Goal: Task Accomplishment & Management: Use online tool/utility

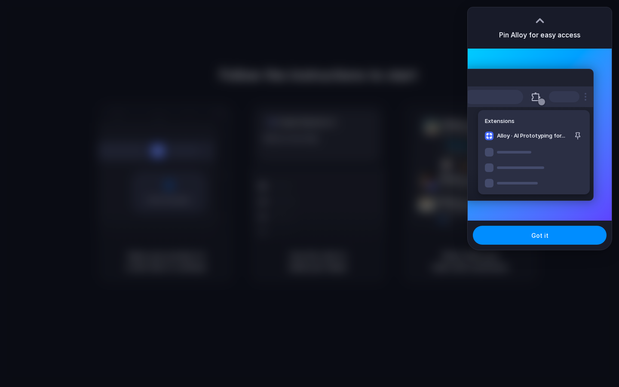
click at [340, 192] on div at bounding box center [309, 193] width 619 height 387
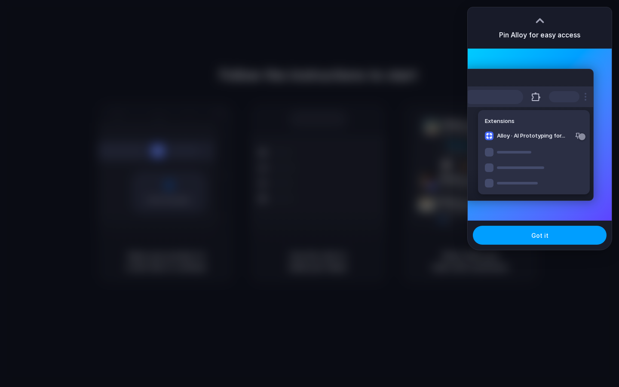
click at [539, 239] on span "Got it" at bounding box center [539, 235] width 17 height 9
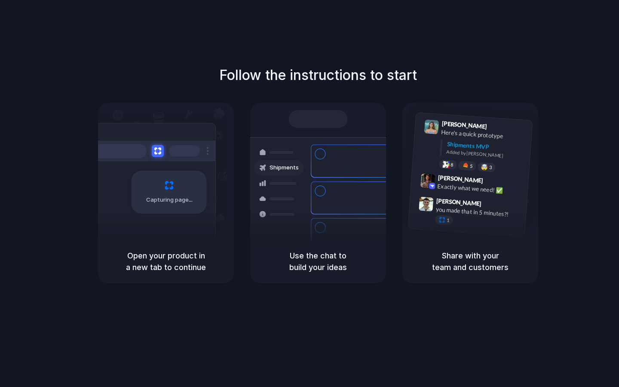
click at [80, 98] on div "Follow the instructions to start Capturing page Open your product in a new tab …" at bounding box center [318, 174] width 619 height 218
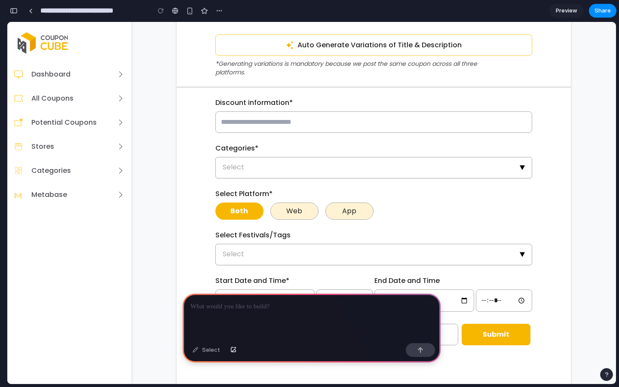
scroll to position [404, 0]
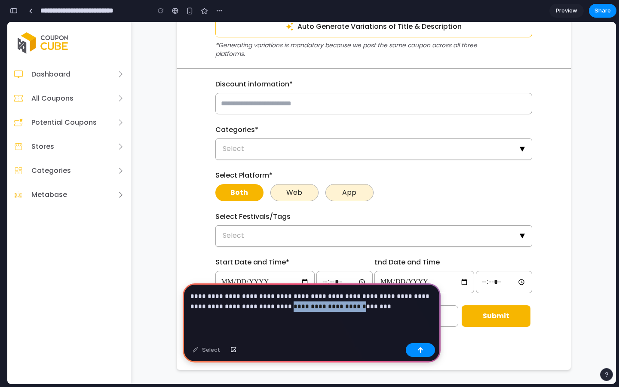
drag, startPoint x: 263, startPoint y: 305, endPoint x: 327, endPoint y: 309, distance: 64.1
click at [327, 309] on p "**********" at bounding box center [311, 301] width 242 height 21
copy p "**********"
click at [359, 309] on p "**********" at bounding box center [311, 301] width 242 height 21
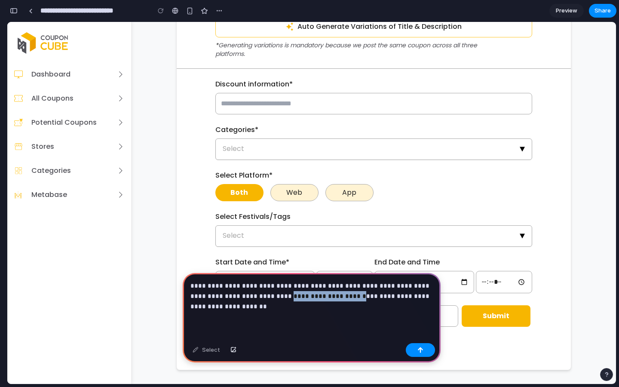
drag, startPoint x: 264, startPoint y: 298, endPoint x: 328, endPoint y: 300, distance: 64.5
click at [328, 300] on p "**********" at bounding box center [311, 296] width 242 height 31
copy p "**********"
click at [244, 308] on p "**********" at bounding box center [311, 296] width 242 height 31
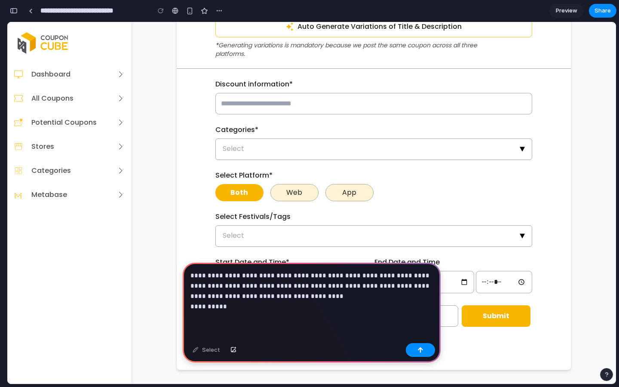
click at [234, 287] on p "**********" at bounding box center [311, 290] width 242 height 41
click at [229, 312] on div "**********" at bounding box center [312, 301] width 258 height 77
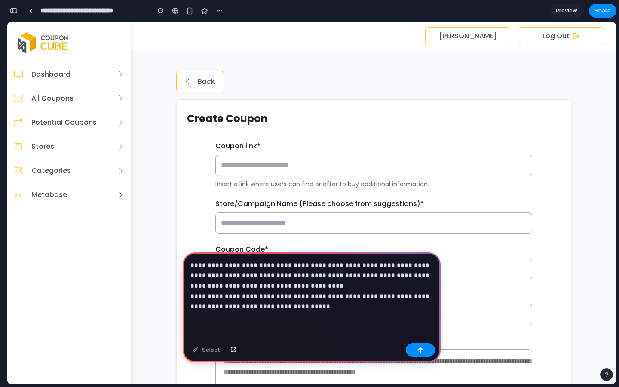
scroll to position [0, 0]
click at [234, 349] on div "button" at bounding box center [233, 349] width 6 height 5
click at [231, 345] on button "button" at bounding box center [233, 350] width 15 height 14
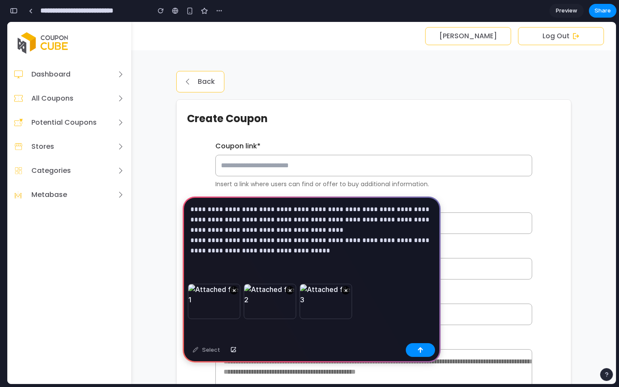
click at [305, 247] on p "**********" at bounding box center [311, 230] width 242 height 52
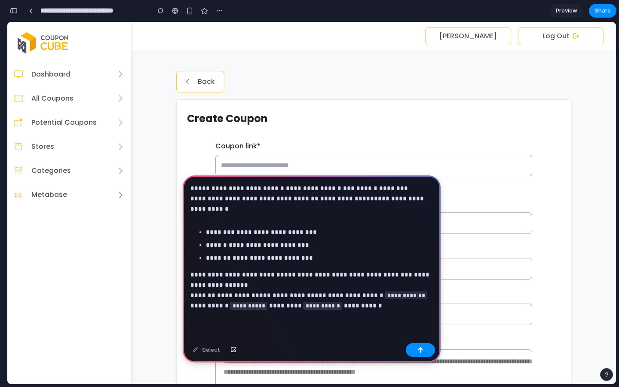
click at [222, 219] on p at bounding box center [311, 215] width 242 height 10
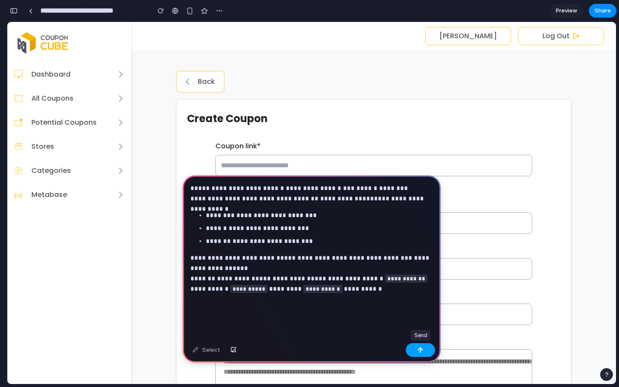
click at [417, 346] on button "button" at bounding box center [420, 350] width 29 height 14
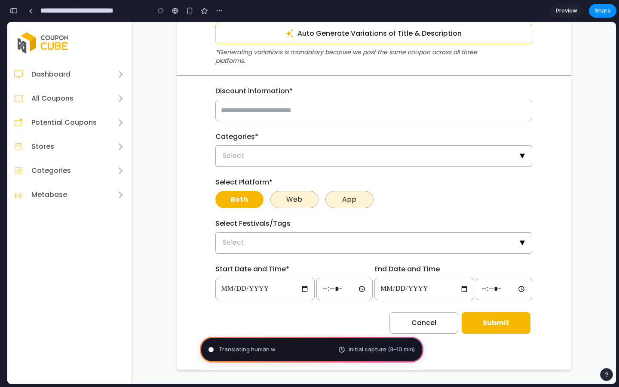
scroll to position [351, 0]
type input "**********"
click at [560, 12] on span "Preview" at bounding box center [566, 10] width 21 height 9
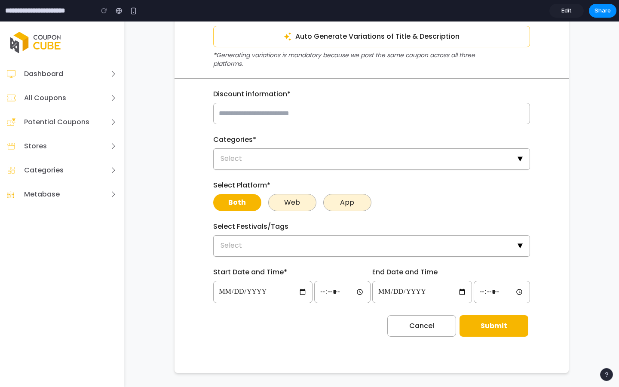
scroll to position [398, 0]
click at [566, 12] on span "Edit" at bounding box center [566, 10] width 10 height 9
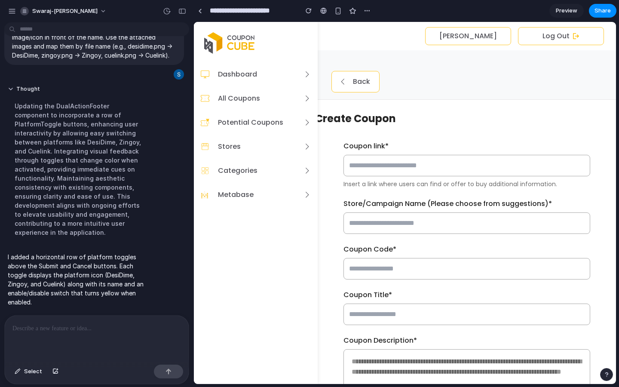
click at [200, 9] on div at bounding box center [200, 11] width 4 height 5
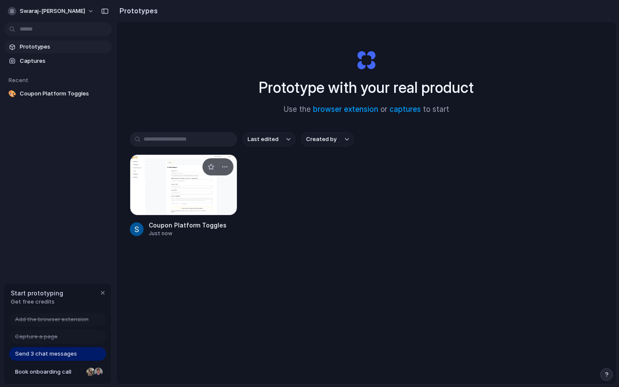
click at [153, 191] on div at bounding box center [183, 184] width 107 height 61
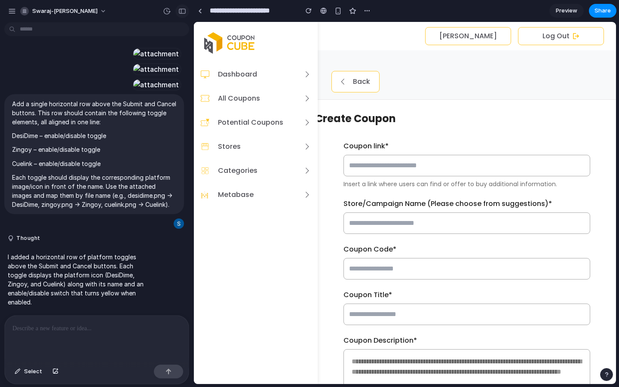
click at [180, 12] on div "button" at bounding box center [182, 11] width 8 height 6
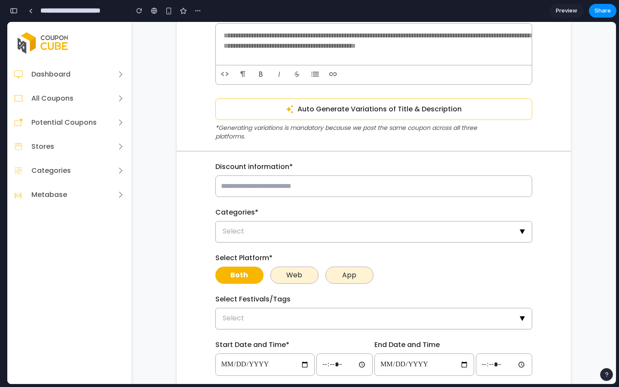
scroll to position [422, 0]
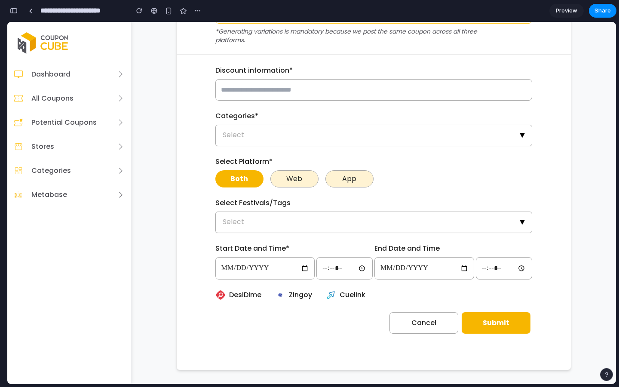
click at [261, 294] on span "DesiDime" at bounding box center [245, 295] width 32 height 10
click at [564, 12] on span "Preview" at bounding box center [566, 10] width 21 height 9
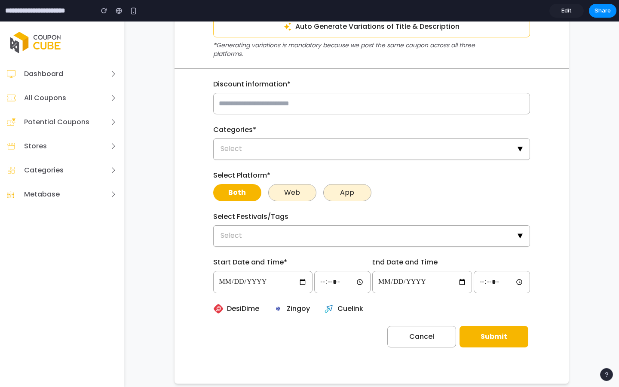
scroll to position [406, 0]
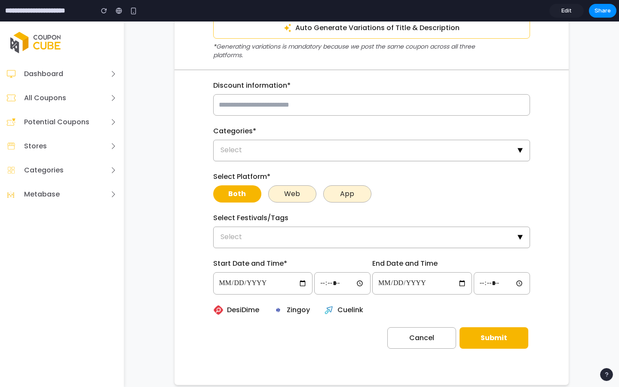
click at [264, 310] on div "DesiDime" at bounding box center [239, 310] width 53 height 10
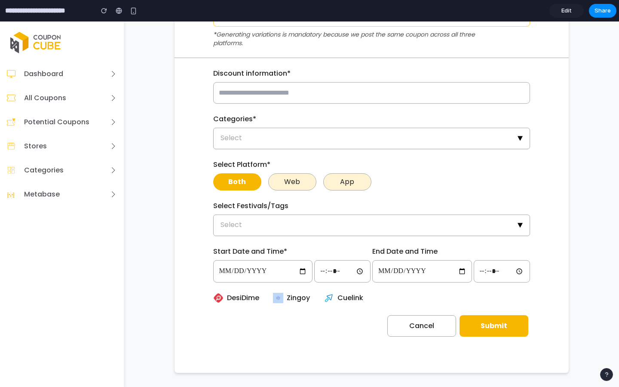
click at [262, 300] on div "DesiDime" at bounding box center [239, 298] width 53 height 10
click at [561, 11] on link "Edit" at bounding box center [566, 11] width 34 height 14
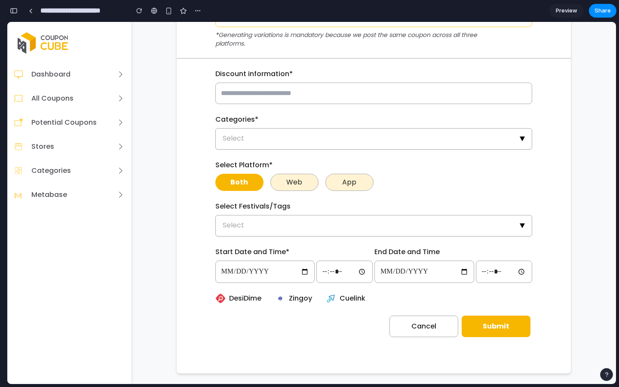
scroll to position [389, 0]
click at [13, 15] on button "button" at bounding box center [14, 11] width 14 height 14
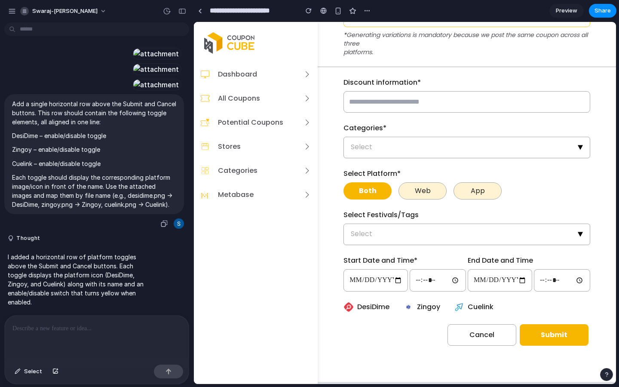
scroll to position [0, 0]
click at [60, 335] on div at bounding box center [97, 338] width 184 height 46
click at [49, 333] on p at bounding box center [96, 328] width 168 height 10
click at [343, 302] on img at bounding box center [348, 307] width 10 height 10
click at [357, 302] on span "DesiDime" at bounding box center [373, 307] width 32 height 10
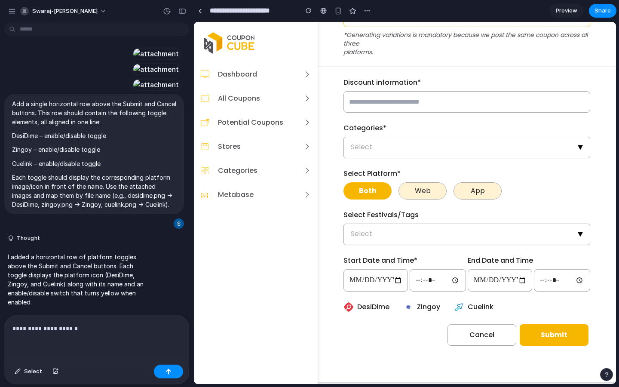
drag, startPoint x: 580, startPoint y: 2, endPoint x: 580, endPoint y: 332, distance: 330.0
click at [580, 2] on section "**********" at bounding box center [404, 10] width 423 height 21
click at [571, 11] on span "Preview" at bounding box center [566, 10] width 21 height 9
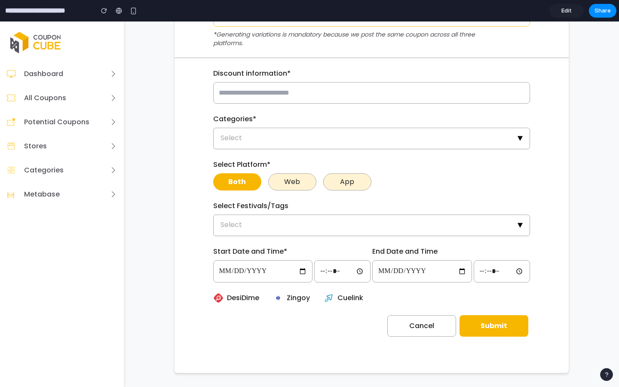
click at [244, 297] on span "DesiDime" at bounding box center [243, 298] width 32 height 10
click at [225, 298] on div "DesiDime" at bounding box center [239, 298] width 53 height 10
click at [220, 298] on img at bounding box center [218, 298] width 10 height 10
click at [298, 296] on span "Zingoy" at bounding box center [298, 298] width 23 height 10
click at [561, 8] on link "Edit" at bounding box center [566, 11] width 34 height 14
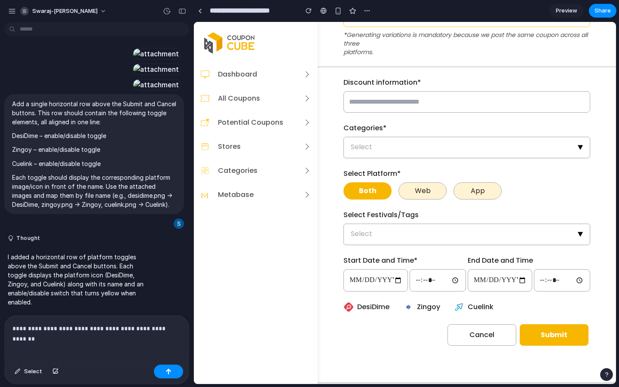
scroll to position [424, 0]
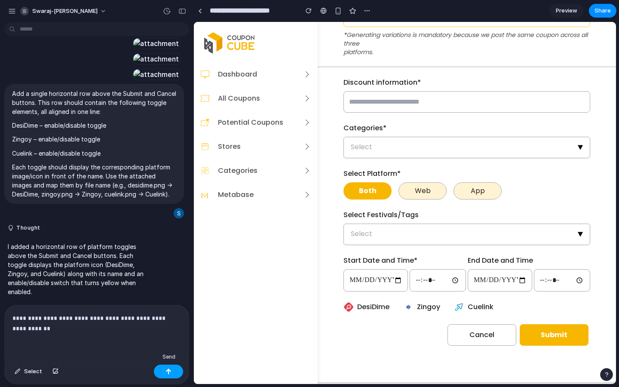
click at [173, 375] on button "button" at bounding box center [168, 371] width 29 height 14
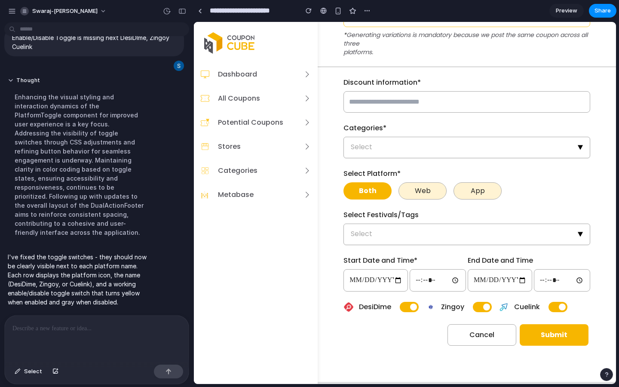
scroll to position [422, 0]
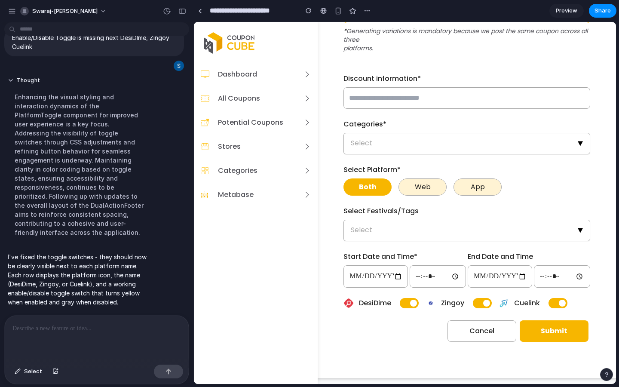
click at [566, 10] on span "Preview" at bounding box center [566, 10] width 21 height 9
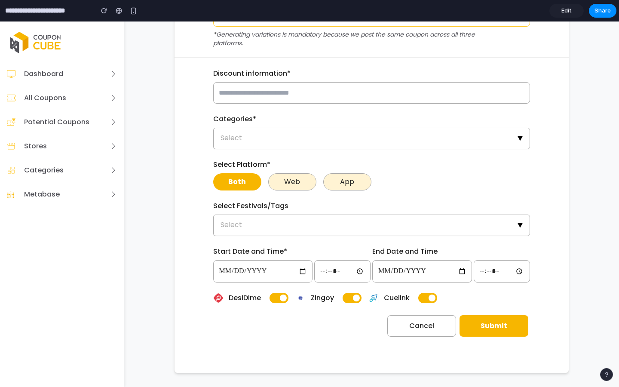
scroll to position [419, 0]
click at [276, 296] on button "button" at bounding box center [278, 298] width 19 height 10
click at [354, 297] on span "button" at bounding box center [356, 297] width 7 height 7
click at [274, 294] on span "button" at bounding box center [274, 297] width 7 height 7
click at [353, 300] on button "button" at bounding box center [351, 298] width 19 height 10
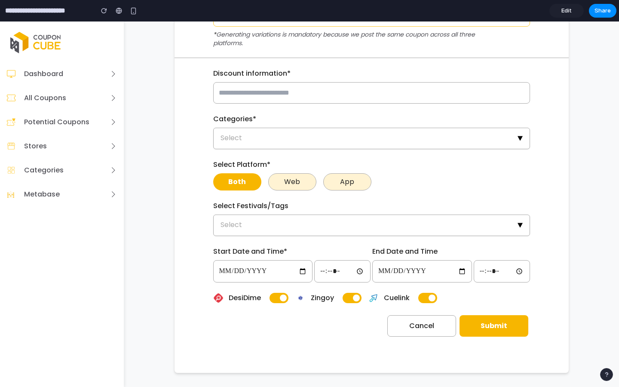
click at [280, 299] on span "button" at bounding box center [283, 297] width 7 height 7
click at [342, 300] on div "Zingoy" at bounding box center [328, 298] width 66 height 10
click at [356, 300] on span "button" at bounding box center [356, 297] width 7 height 7
click at [432, 301] on span "button" at bounding box center [431, 297] width 7 height 7
click at [346, 301] on span "button" at bounding box center [347, 297] width 7 height 7
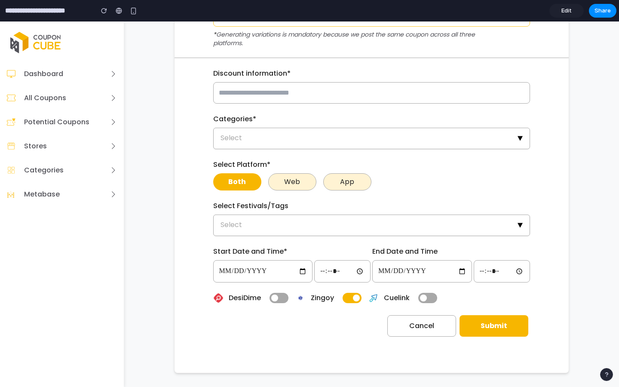
click at [280, 299] on button "button" at bounding box center [278, 298] width 19 height 10
click at [422, 296] on span "button" at bounding box center [423, 297] width 7 height 7
click at [483, 330] on button "Submit" at bounding box center [493, 325] width 69 height 21
click at [285, 296] on span "button" at bounding box center [283, 297] width 7 height 7
click at [282, 295] on button "button" at bounding box center [278, 298] width 19 height 10
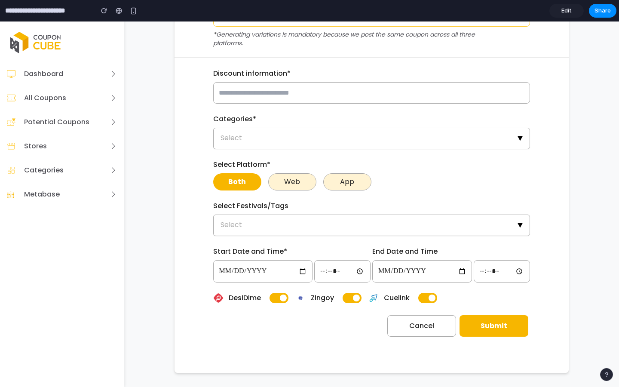
drag, startPoint x: 566, startPoint y: 337, endPoint x: 566, endPoint y: 7, distance: 330.0
click at [566, 7] on span "Edit" at bounding box center [566, 10] width 10 height 9
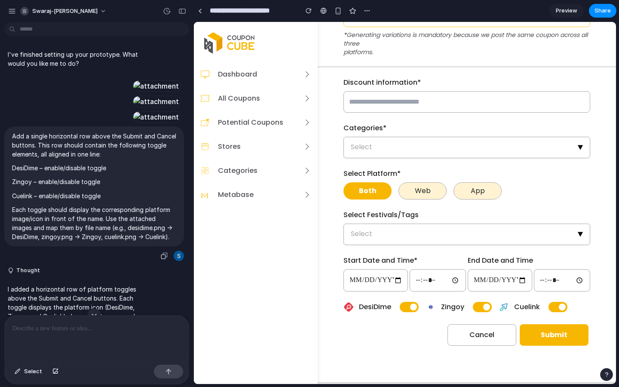
scroll to position [441, 0]
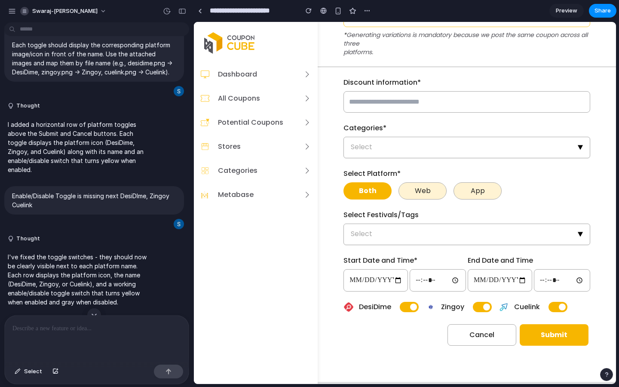
click at [410, 303] on span "button" at bounding box center [413, 306] width 7 height 7
click at [483, 303] on span "button" at bounding box center [486, 306] width 7 height 7
click at [548, 302] on button "button" at bounding box center [557, 307] width 19 height 10
click at [474, 303] on span "button" at bounding box center [477, 306] width 7 height 7
click at [403, 302] on button "button" at bounding box center [409, 307] width 19 height 10
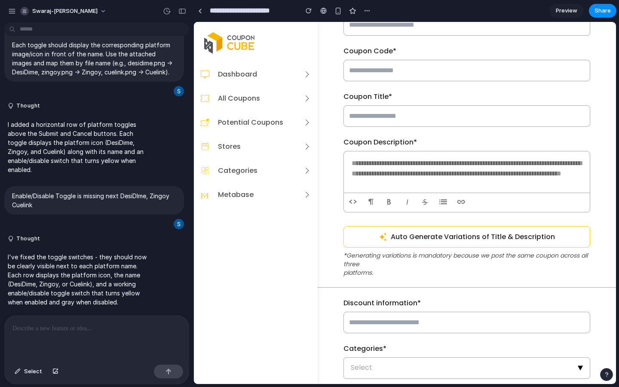
scroll to position [0, 0]
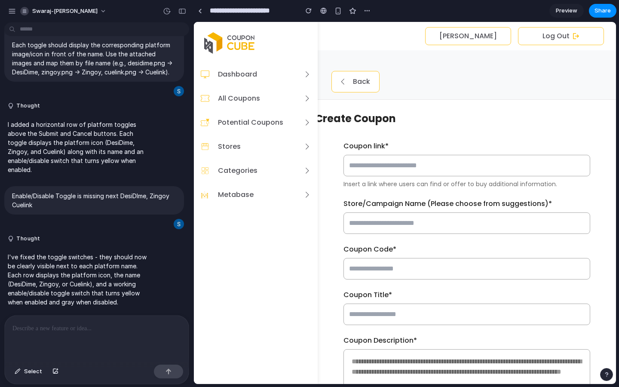
click at [593, 10] on button "Share" at bounding box center [602, 11] width 27 height 14
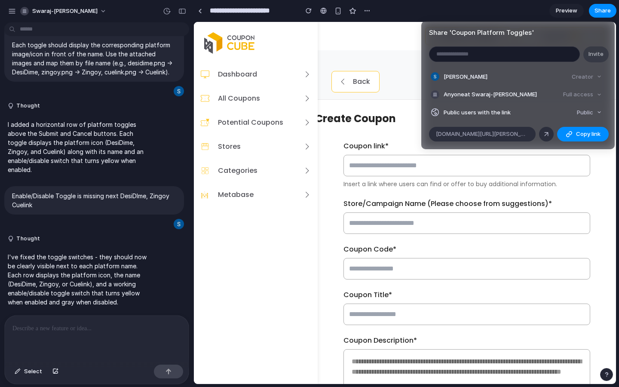
click at [587, 93] on div "Full access" at bounding box center [582, 95] width 46 height 12
click at [579, 94] on div "Full access" at bounding box center [582, 95] width 46 height 12
click at [583, 73] on div "Creator" at bounding box center [586, 77] width 37 height 12
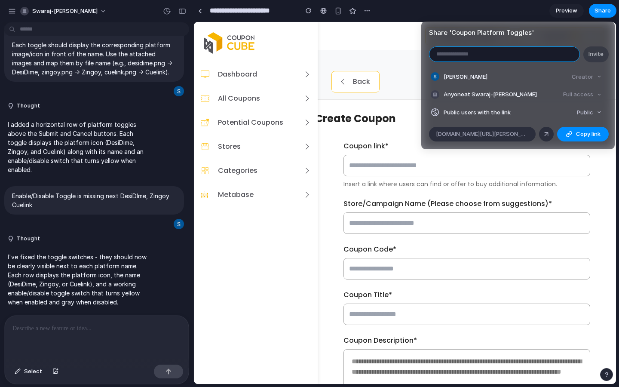
click at [494, 54] on input "email" at bounding box center [504, 54] width 150 height 15
click at [428, 66] on article "Share ' Coupon Platform Toggles ' Invite Swaraj Patankar Creator Anyone at Swar…" at bounding box center [517, 85] width 193 height 128
click at [576, 132] on span "Copy link" at bounding box center [588, 134] width 24 height 9
click at [577, 134] on span "Copy link" at bounding box center [588, 134] width 24 height 9
click at [545, 137] on div at bounding box center [546, 134] width 8 height 8
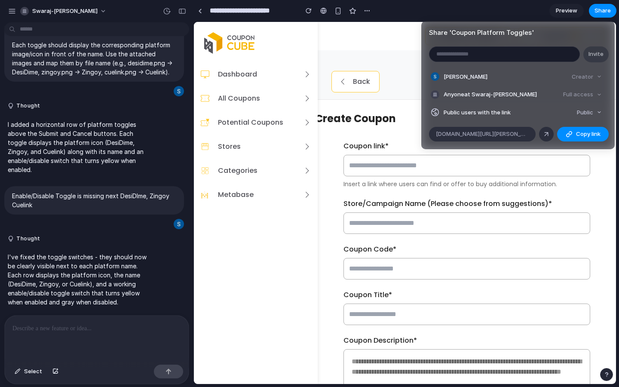
drag, startPoint x: 559, startPoint y: 8, endPoint x: 559, endPoint y: 338, distance: 330.0
click at [559, 8] on div "Share ' Coupon Platform Toggles ' Invite Swaraj Patankar Creator Anyone at Swar…" at bounding box center [309, 193] width 619 height 387
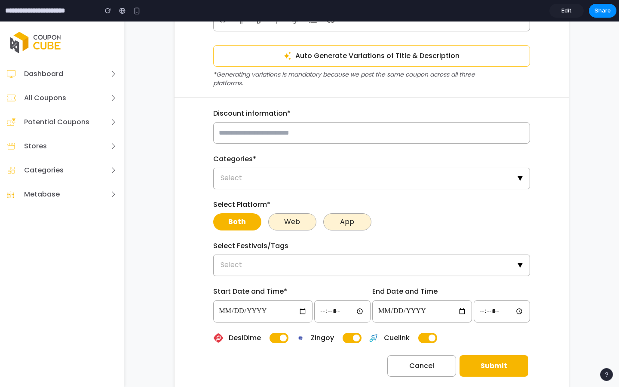
scroll to position [381, 0]
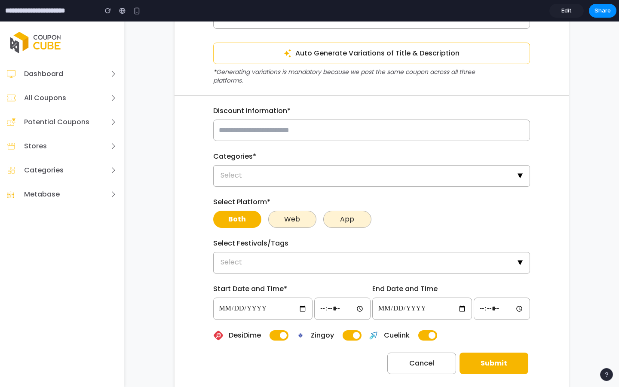
click at [152, 183] on div "**********" at bounding box center [370, 64] width 467 height 693
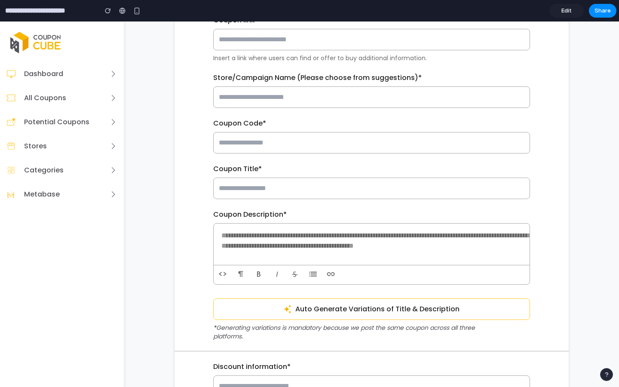
scroll to position [419, 0]
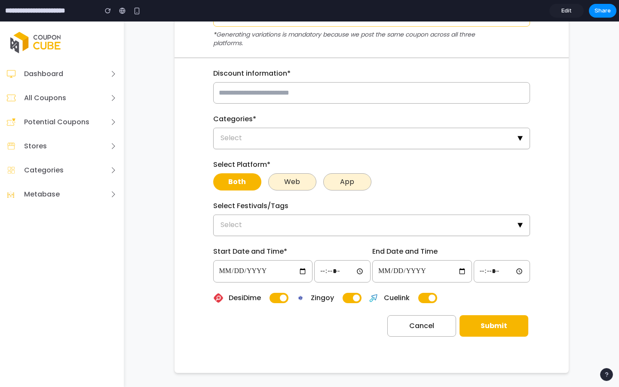
click at [277, 299] on button "button" at bounding box center [278, 298] width 19 height 10
click at [347, 300] on button "button" at bounding box center [351, 298] width 19 height 10
click at [428, 295] on button "button" at bounding box center [427, 298] width 19 height 10
click at [425, 296] on span "button" at bounding box center [423, 297] width 7 height 7
click at [367, 300] on div "DesiDime Zingoy Cuelink" at bounding box center [371, 298] width 317 height 10
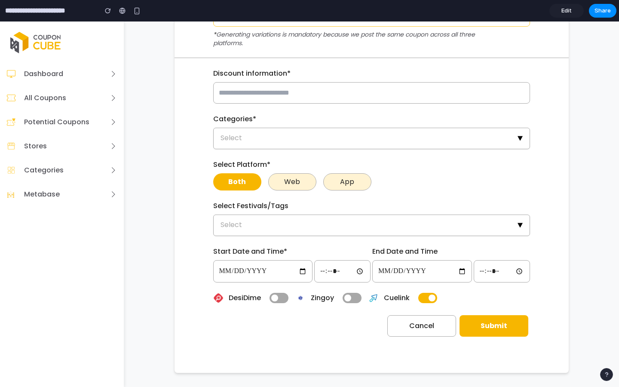
click at [344, 298] on button "button" at bounding box center [351, 298] width 19 height 10
click at [278, 298] on button "button" at bounding box center [278, 298] width 19 height 10
click at [282, 298] on span "button" at bounding box center [283, 297] width 7 height 7
click at [280, 298] on button "button" at bounding box center [278, 298] width 19 height 10
click at [280, 298] on span "button" at bounding box center [283, 297] width 7 height 7
